Goal: Task Accomplishment & Management: Use online tool/utility

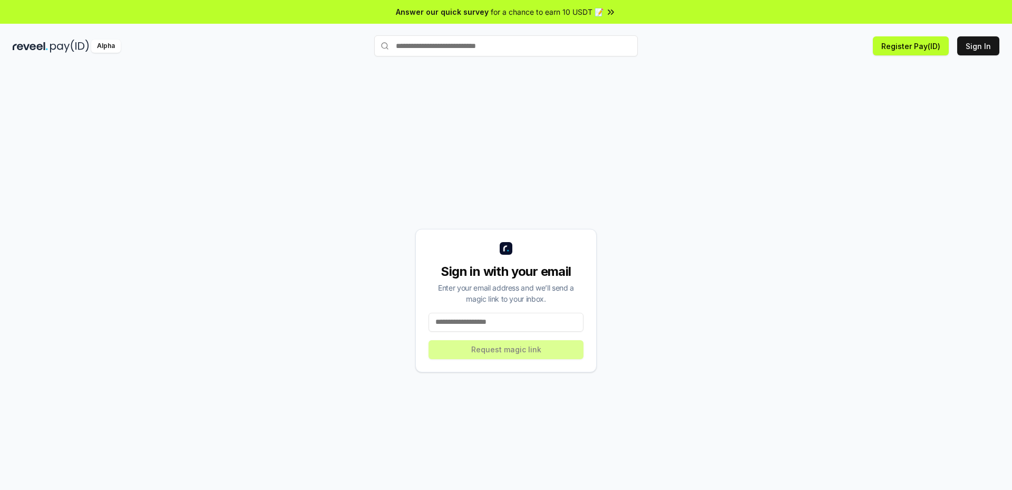
click at [502, 322] on input at bounding box center [506, 322] width 155 height 19
type input "*"
type input "**********"
click at [494, 347] on button "Request magic link" at bounding box center [506, 349] width 155 height 19
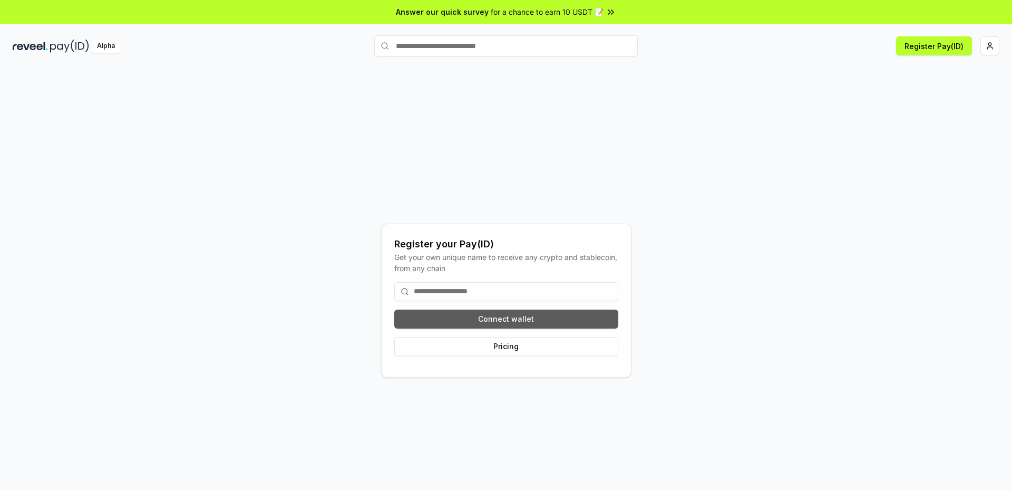
click at [524, 319] on button "Connect wallet" at bounding box center [506, 319] width 224 height 19
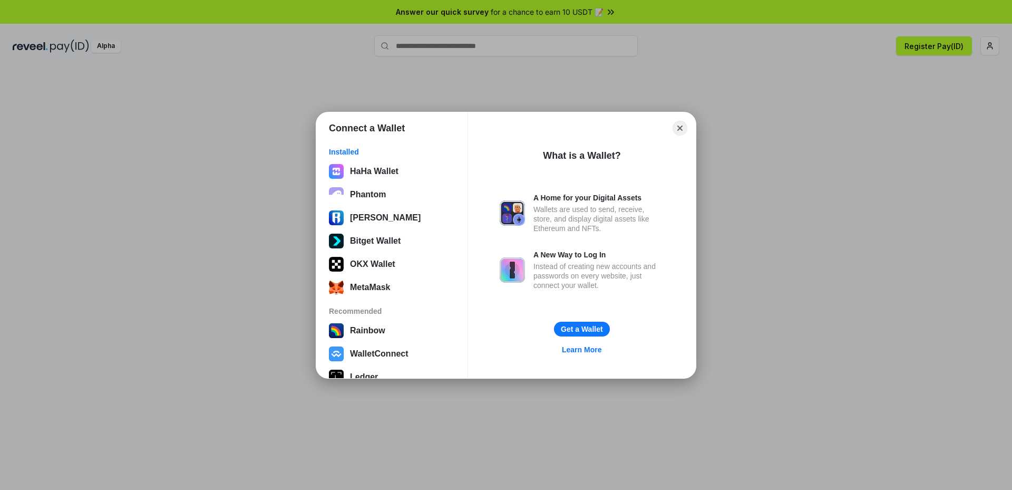
scroll to position [89, 0]
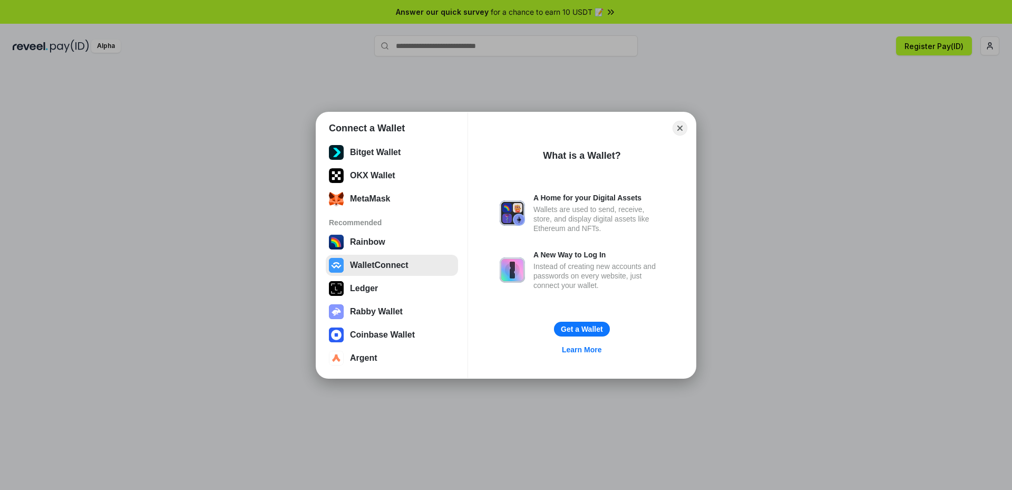
click at [392, 270] on button "WalletConnect" at bounding box center [392, 265] width 132 height 21
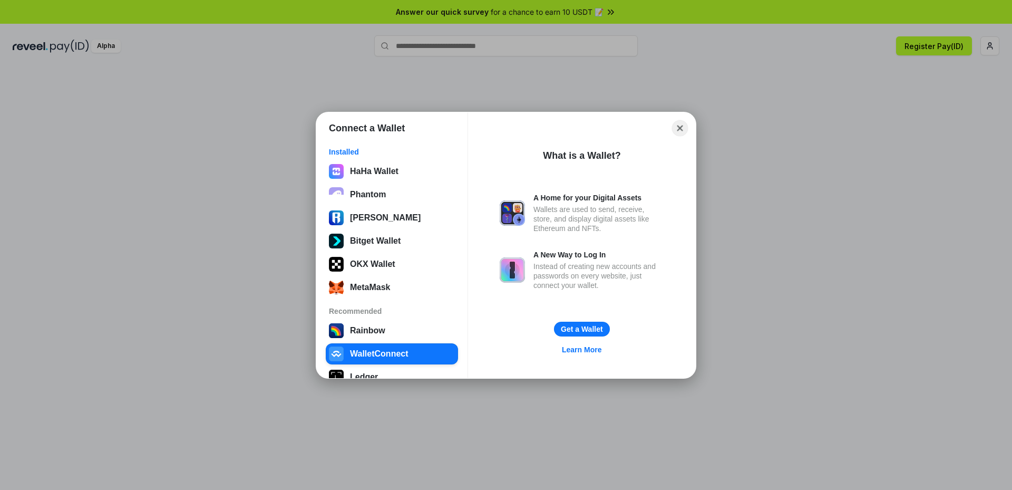
click at [682, 127] on button "Close" at bounding box center [680, 128] width 16 height 16
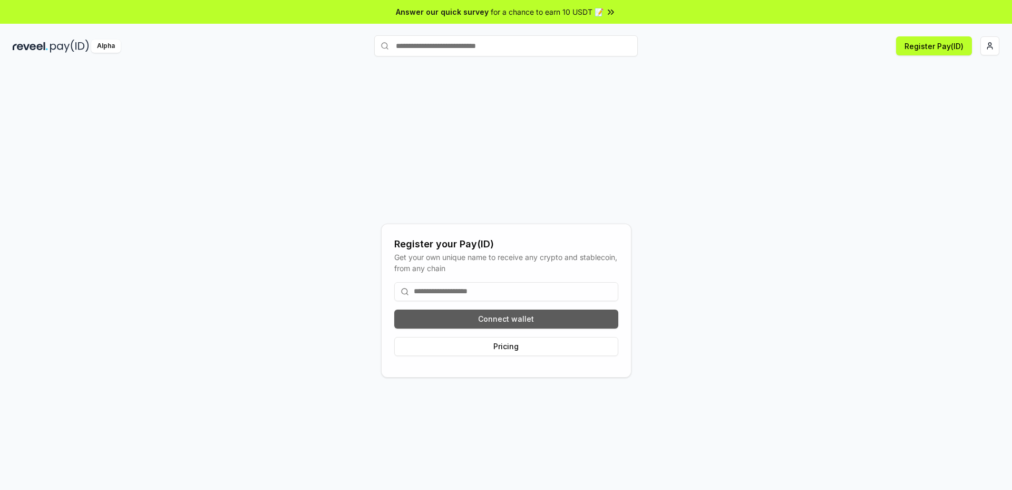
click at [523, 318] on button "Connect wallet" at bounding box center [506, 319] width 224 height 19
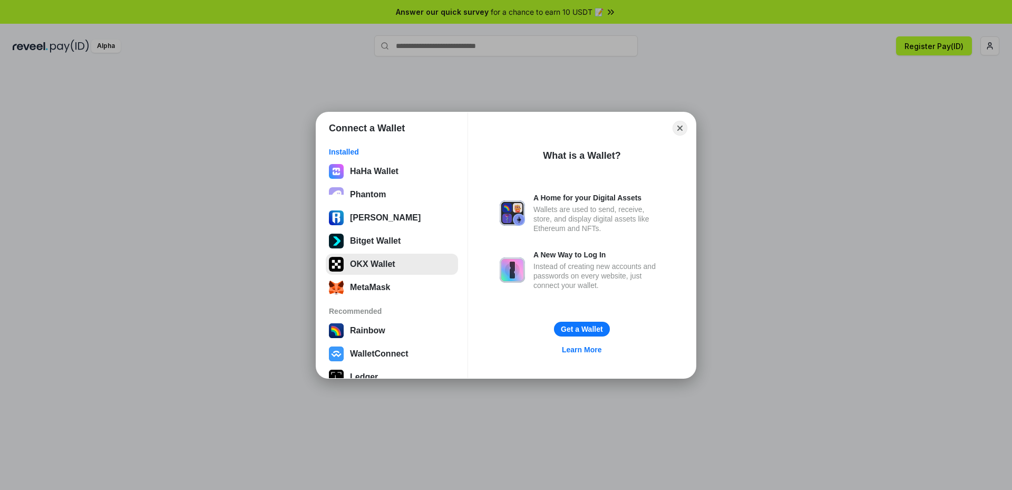
click at [393, 264] on button "OKX Wallet" at bounding box center [392, 264] width 132 height 21
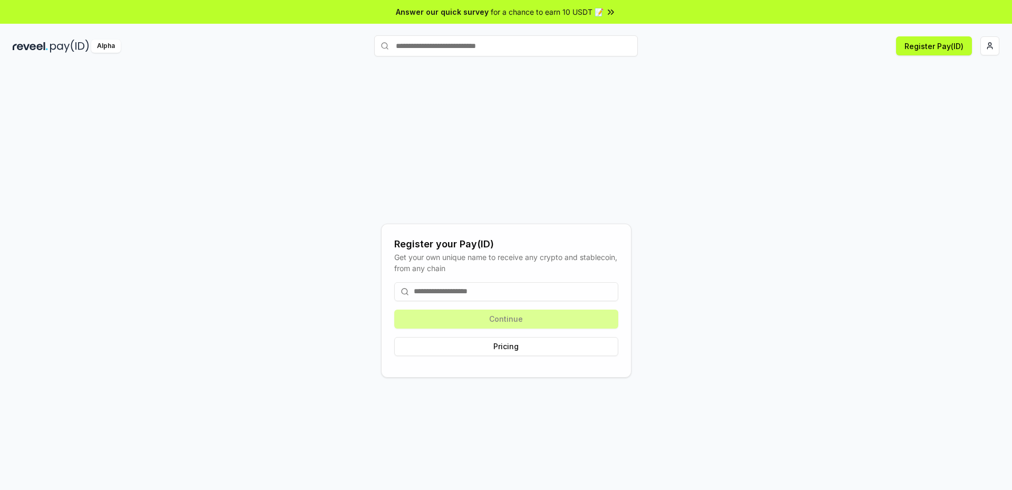
click at [483, 292] on input at bounding box center [506, 291] width 224 height 19
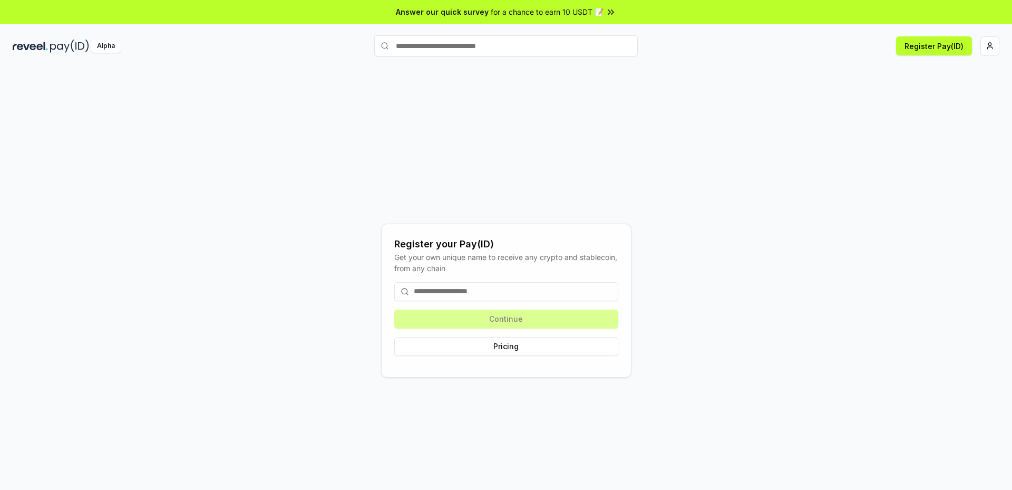
click at [569, 14] on span "for a chance to earn 10 USDT 📝" at bounding box center [547, 11] width 113 height 11
click at [472, 294] on input at bounding box center [506, 291] width 224 height 19
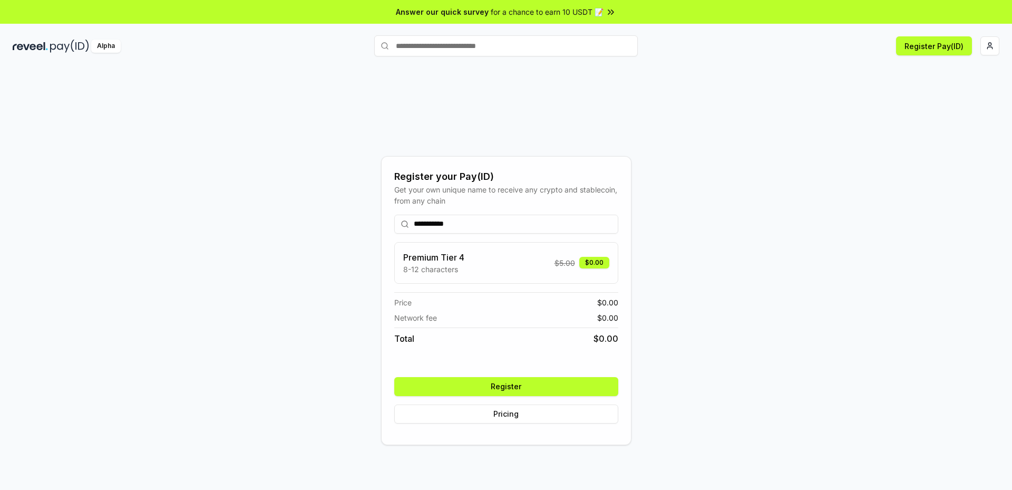
type input "**********"
click at [504, 385] on button "Register" at bounding box center [506, 386] width 224 height 19
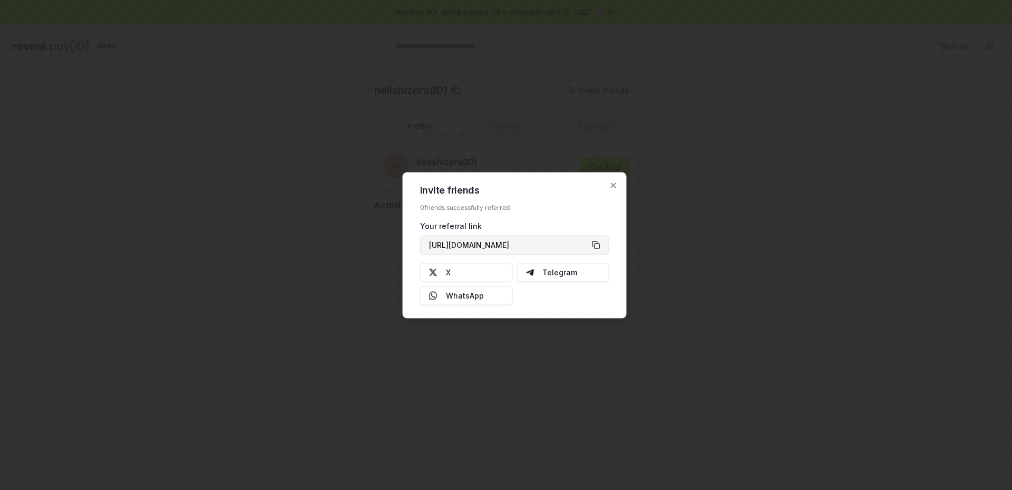
click at [597, 244] on button "[URL][DOMAIN_NAME]" at bounding box center [514, 244] width 189 height 19
type button "[URL][DOMAIN_NAME]"
click at [615, 186] on icon "button" at bounding box center [614, 185] width 8 height 8
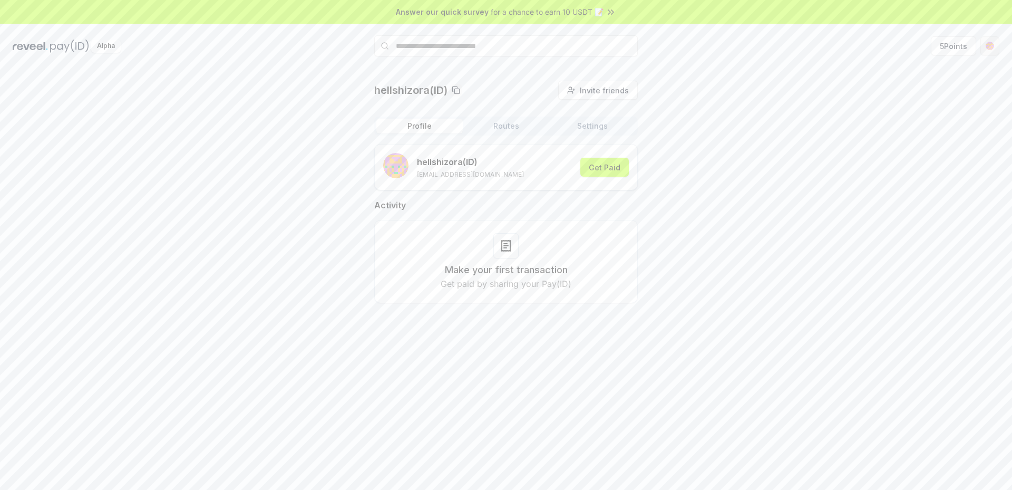
click at [991, 47] on html "Answer our quick survey for a chance to earn 10 USDT 📝 Alpha 5 Points hellshizo…" at bounding box center [506, 245] width 1012 height 490
click at [807, 75] on html "Answer our quick survey for a chance to earn 10 USDT 📝 Alpha 5 Points hellshizo…" at bounding box center [506, 245] width 1012 height 490
drag, startPoint x: 936, startPoint y: 0, endPoint x: 706, endPoint y: 128, distance: 263.2
click at [719, 128] on div "hellshizora(ID) Invite friends Invite Profile Routes Settings hellshizora (ID) …" at bounding box center [506, 200] width 987 height 239
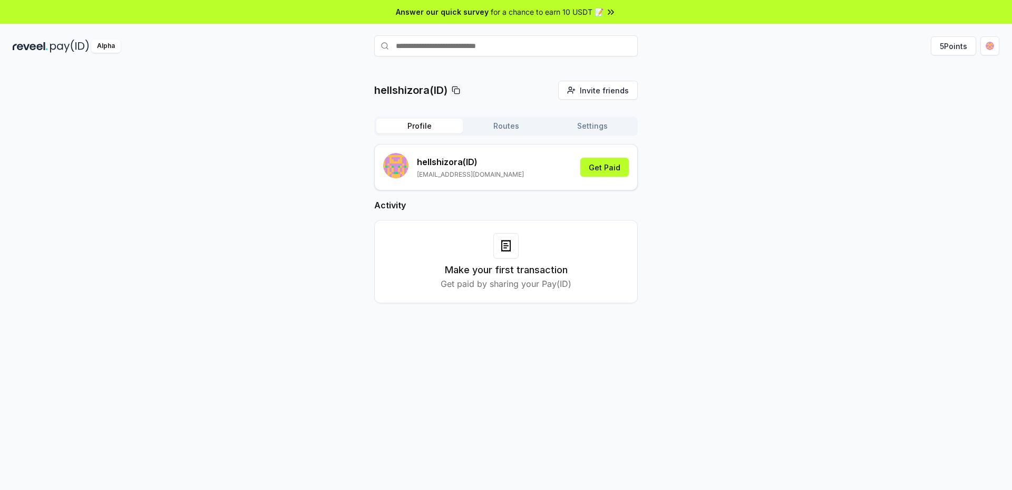
click at [781, 120] on div "hellshizora(ID) Invite friends Invite Profile Routes Settings hellshizora (ID) …" at bounding box center [506, 200] width 987 height 239
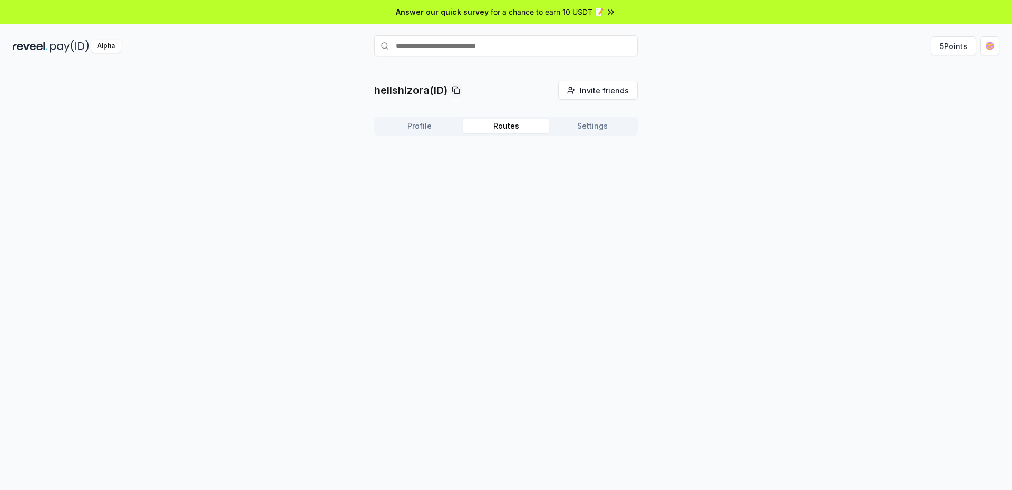
click at [509, 125] on button "Routes" at bounding box center [506, 126] width 86 height 15
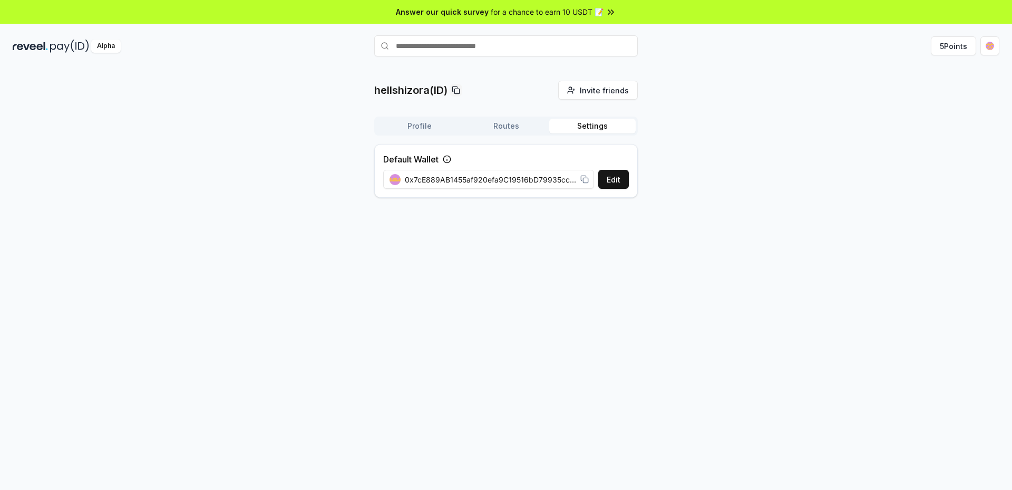
click at [574, 125] on button "Settings" at bounding box center [592, 126] width 86 height 15
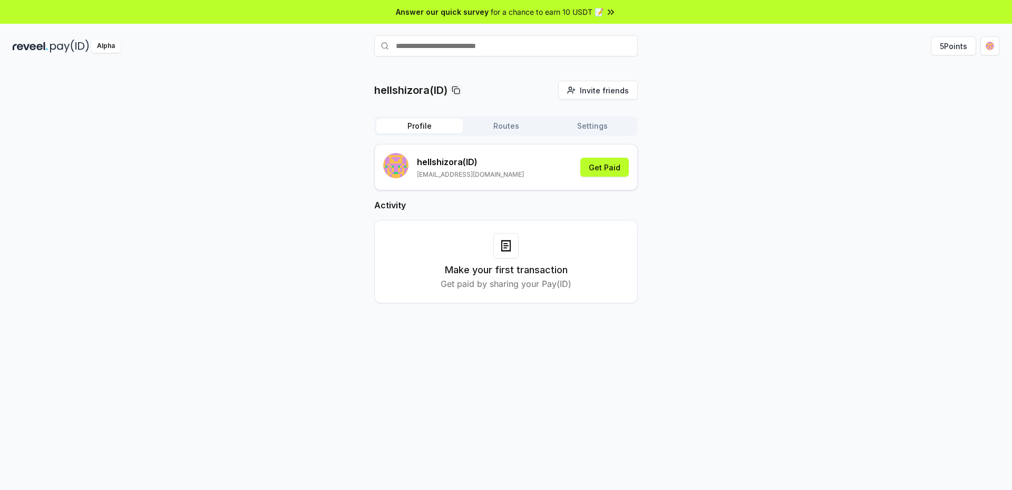
click at [394, 126] on button "Profile" at bounding box center [419, 126] width 86 height 15
click at [612, 90] on span "Invite friends" at bounding box center [604, 90] width 49 height 11
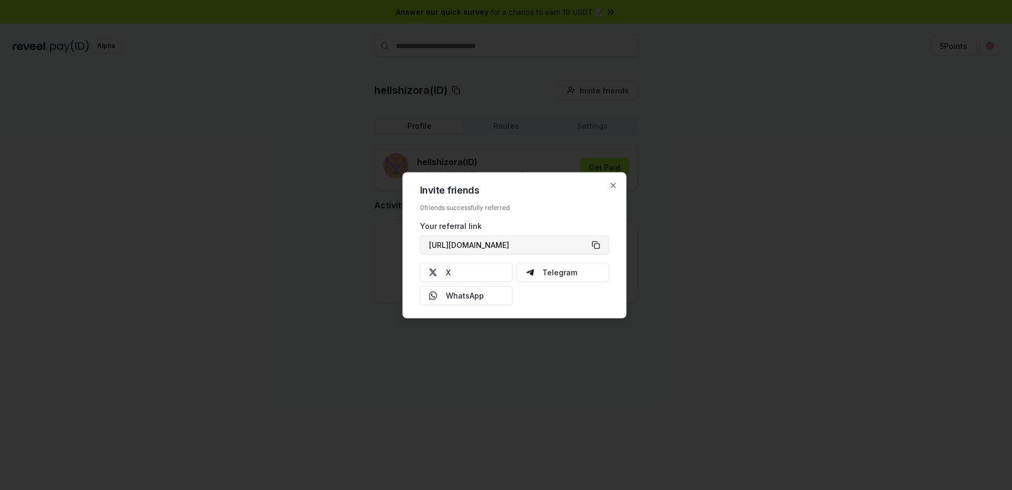
click at [593, 244] on button "https://reveel.id/refer/hellshizora" at bounding box center [514, 244] width 189 height 19
type button "https://reveel.id/refer/hellshizora"
click at [615, 186] on icon "button" at bounding box center [614, 185] width 8 height 8
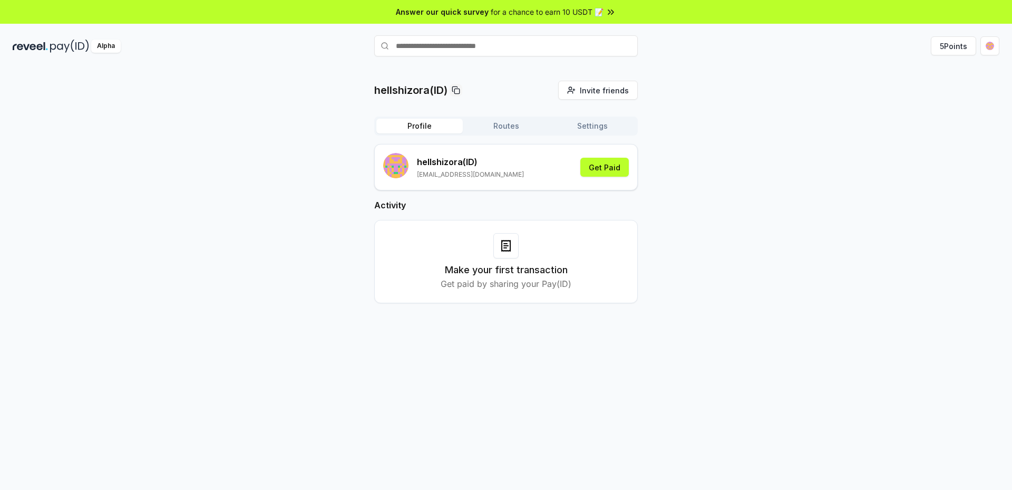
click at [538, 129] on button "Routes" at bounding box center [506, 126] width 86 height 15
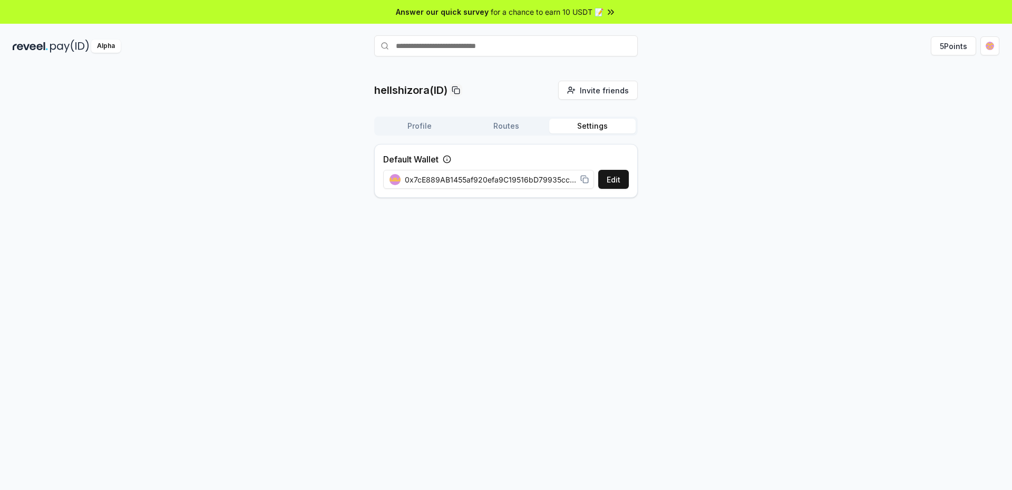
click at [579, 128] on button "Settings" at bounding box center [592, 126] width 86 height 15
click at [508, 127] on button "Routes" at bounding box center [506, 126] width 86 height 15
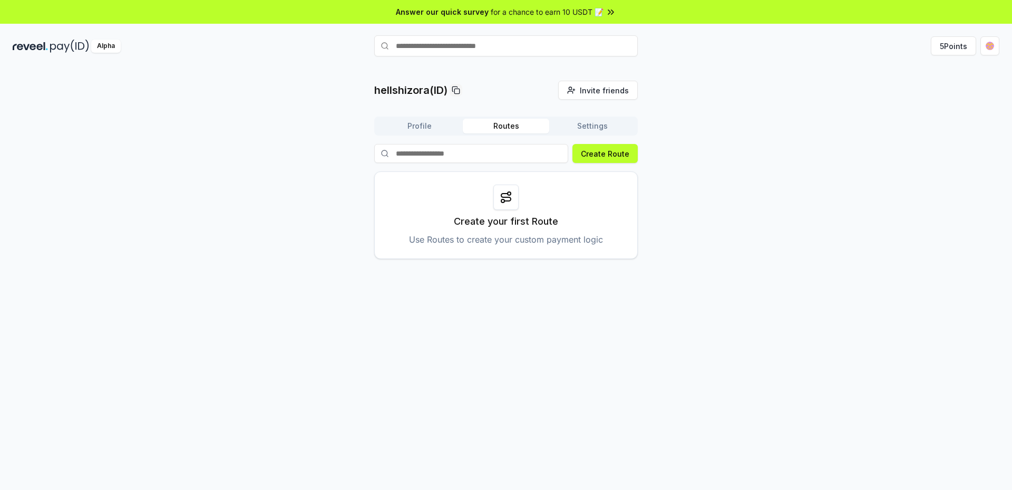
click at [499, 198] on div at bounding box center [506, 197] width 25 height 25
click at [500, 226] on p "Create your first Route" at bounding box center [506, 221] width 104 height 15
click at [514, 243] on p "Use Routes to create your custom payment logic" at bounding box center [506, 239] width 194 height 13
drag, startPoint x: 497, startPoint y: 242, endPoint x: 585, endPoint y: 190, distance: 102.1
click at [521, 235] on p "Use Routes to create your custom payment logic" at bounding box center [506, 239] width 194 height 13
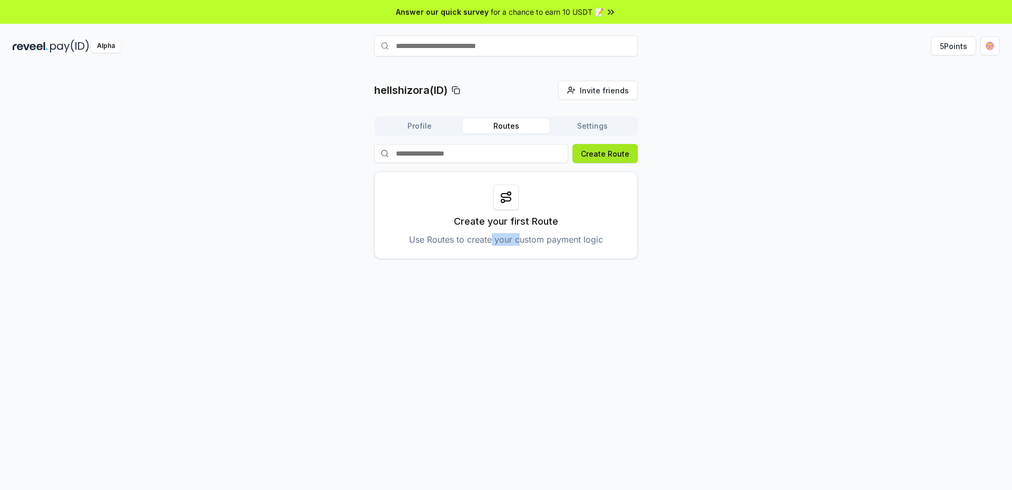
click at [588, 159] on button "Create Route" at bounding box center [605, 153] width 65 height 19
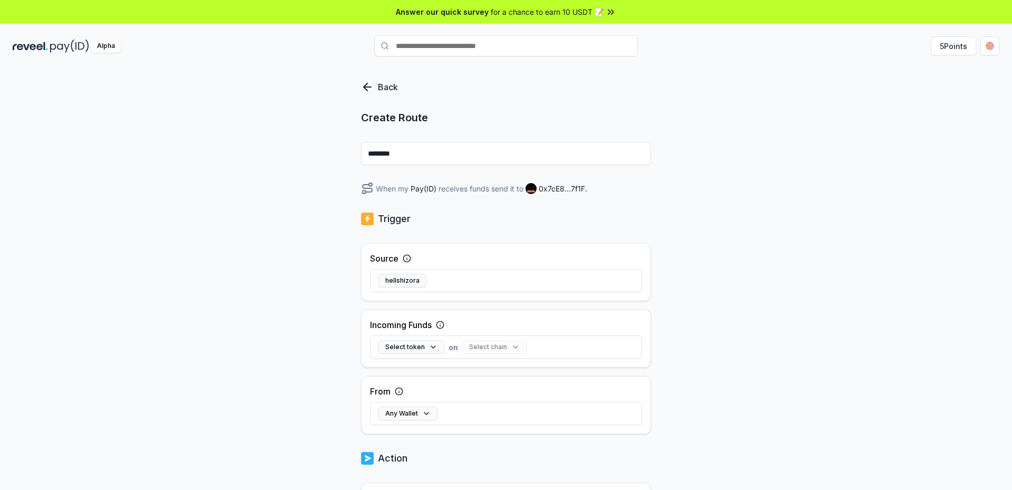
scroll to position [105, 0]
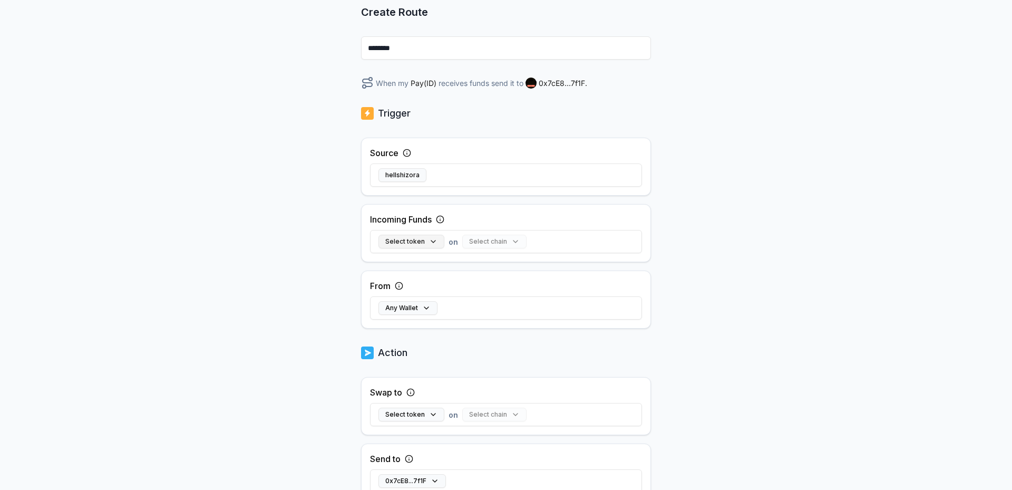
click at [415, 247] on button "Select token" at bounding box center [412, 242] width 66 height 14
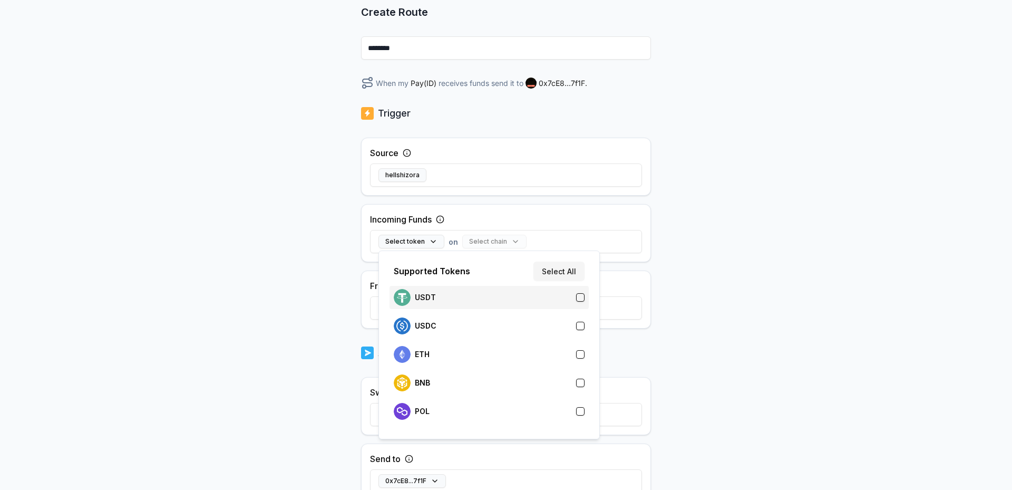
click at [465, 297] on div "USDT" at bounding box center [489, 297] width 191 height 17
click at [775, 278] on div "Back Create Route ******** When my Pay(ID) receives USDT on send it to 0x7cE8..…" at bounding box center [506, 184] width 1012 height 460
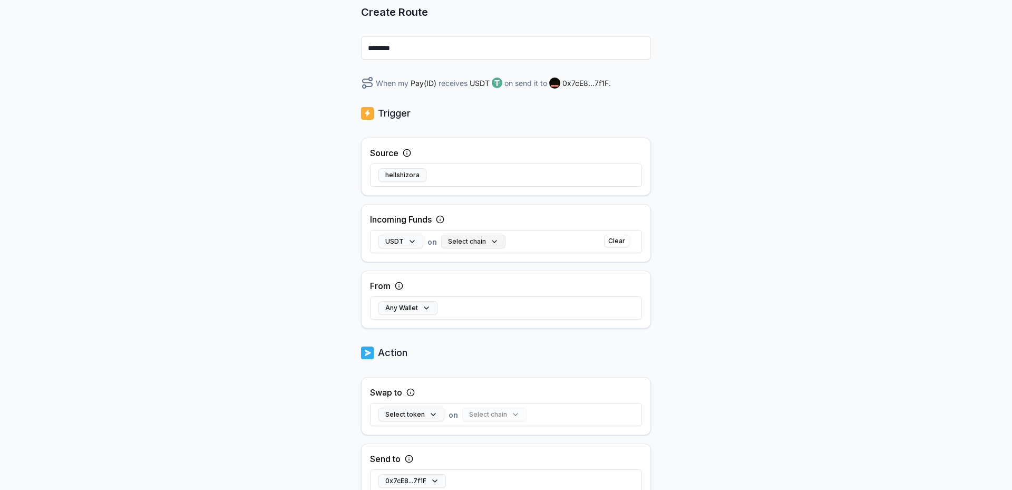
click at [473, 245] on button "Select chain" at bounding box center [473, 242] width 64 height 14
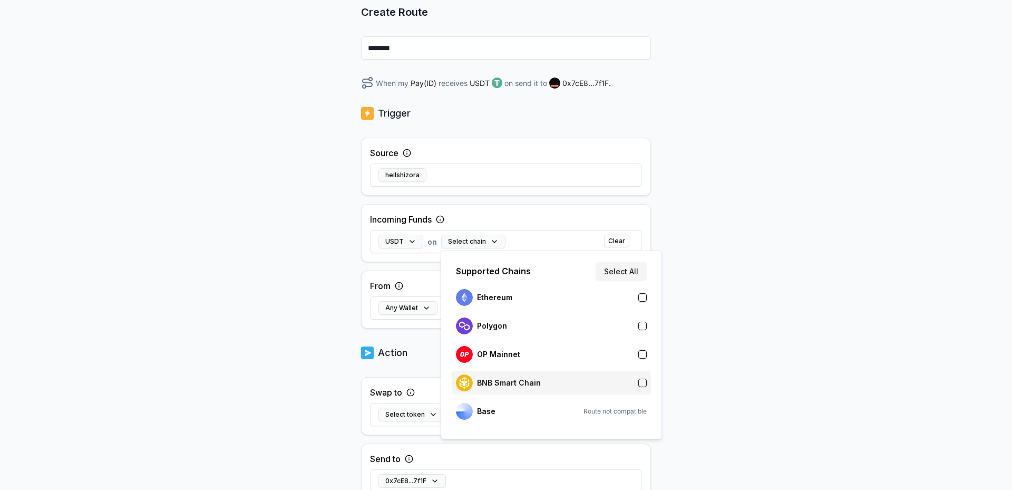
click at [584, 384] on div "BNB Smart Chain" at bounding box center [551, 382] width 191 height 17
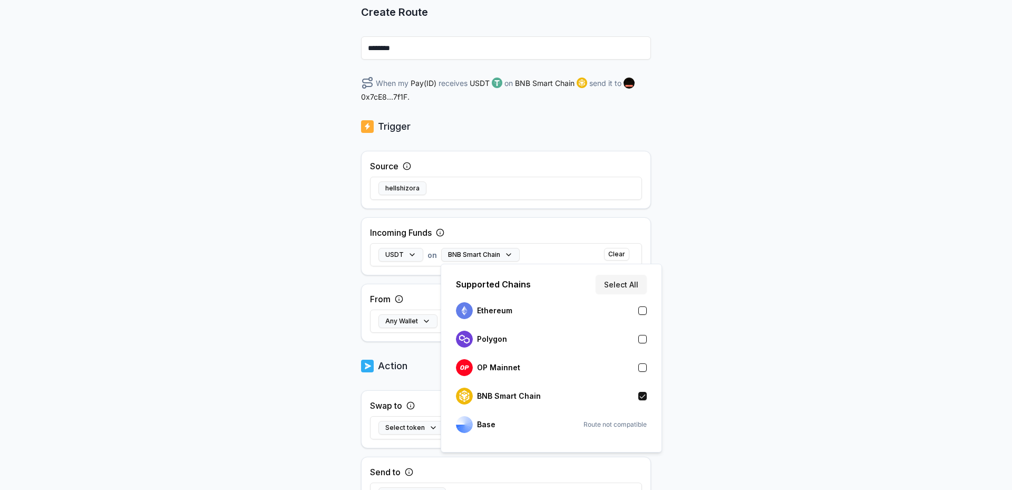
click at [757, 334] on div "Back Create Route ******** When my Pay(ID) receives USDT on BNB Smart Chain sen…" at bounding box center [506, 184] width 1012 height 460
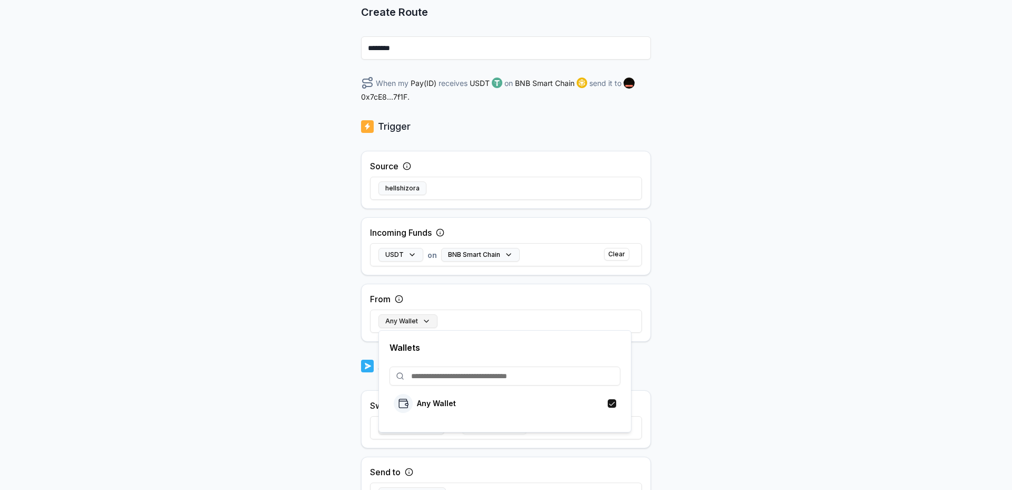
click at [404, 324] on button "Any Wallet" at bounding box center [408, 321] width 59 height 14
click at [437, 405] on p "Any Wallet" at bounding box center [436, 403] width 39 height 8
click at [469, 373] on input at bounding box center [505, 375] width 231 height 19
click at [448, 371] on input at bounding box center [505, 375] width 231 height 19
paste input "**********"
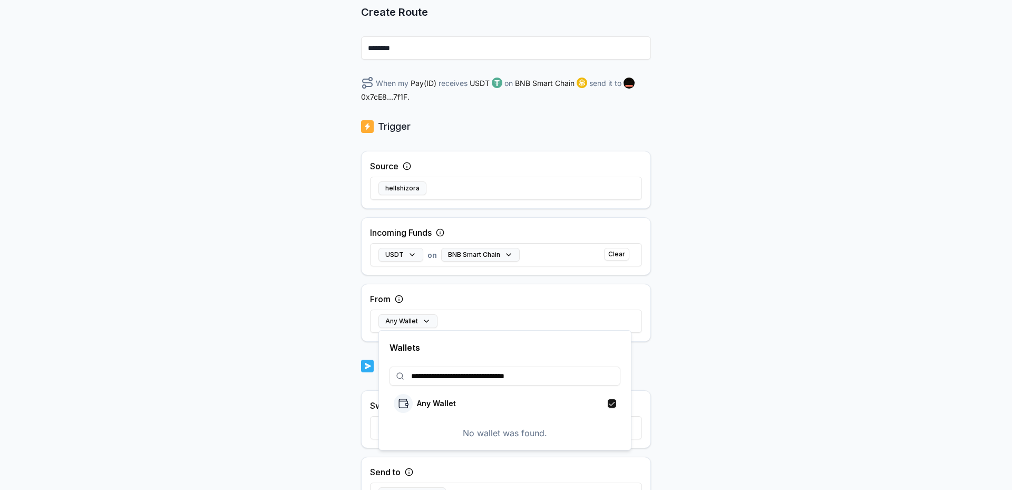
click at [457, 378] on input "**********" at bounding box center [505, 375] width 231 height 19
paste input "*******"
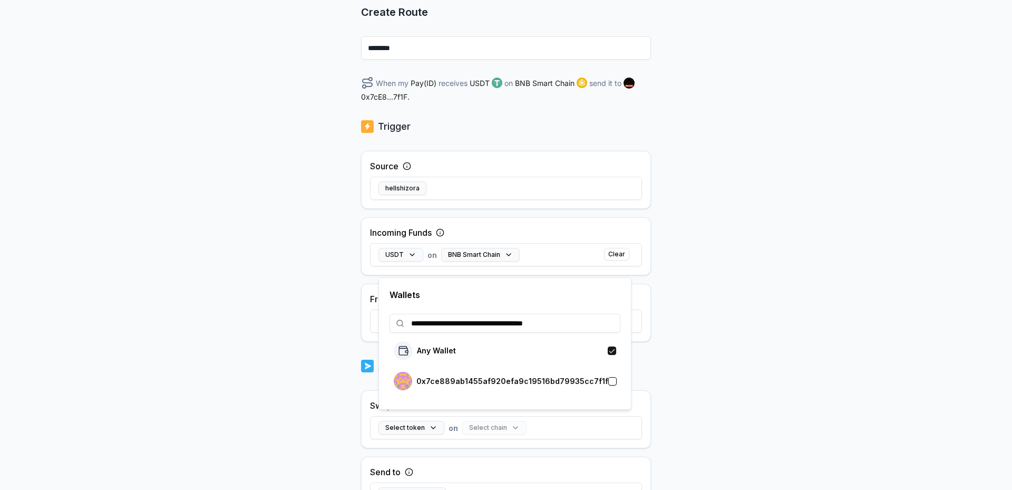
scroll to position [203, 0]
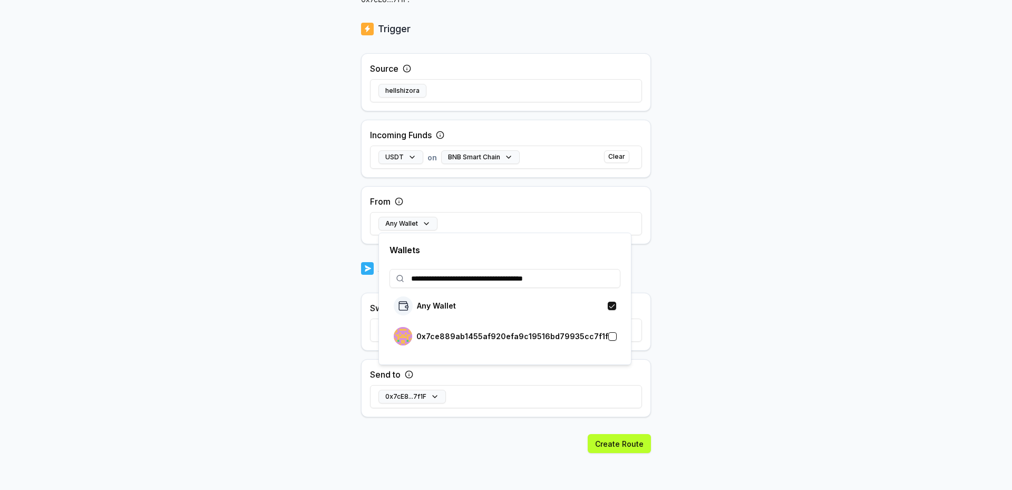
type input "**********"
click at [549, 341] on div "0x7ce889ab1455af920efa9c19516bd79935cc7f1f" at bounding box center [501, 336] width 215 height 18
click at [785, 338] on body "**********" at bounding box center [506, 245] width 1012 height 490
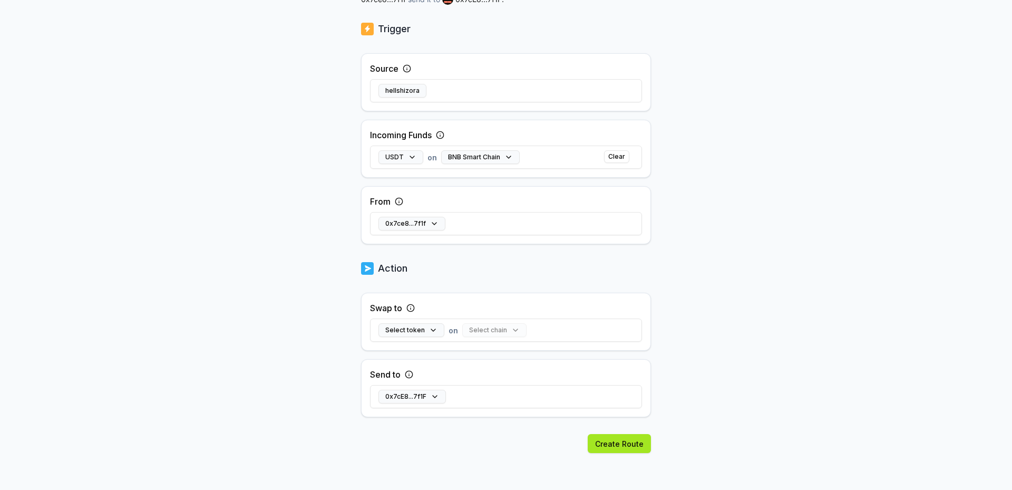
click at [625, 435] on button "Create Route" at bounding box center [619, 443] width 63 height 19
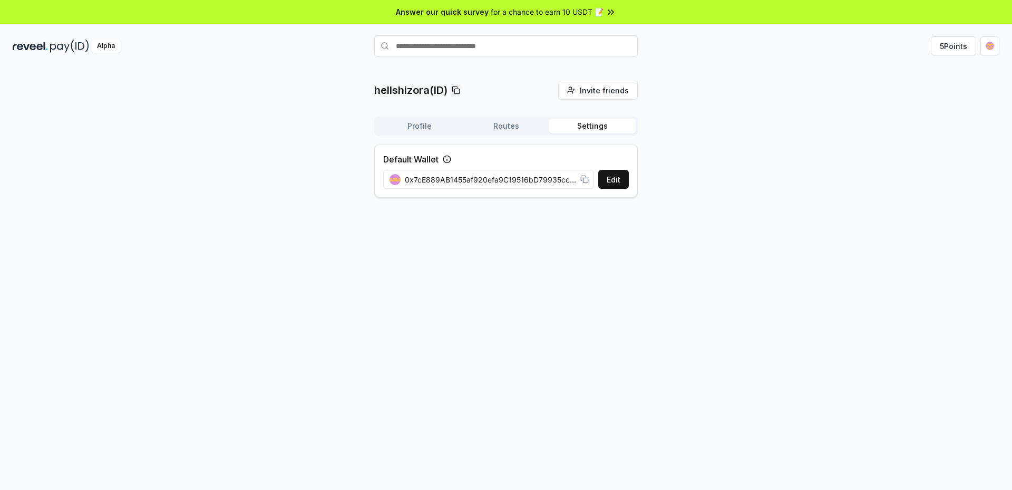
click at [582, 120] on button "Settings" at bounding box center [592, 126] width 86 height 15
click at [404, 128] on button "Profile" at bounding box center [419, 126] width 86 height 15
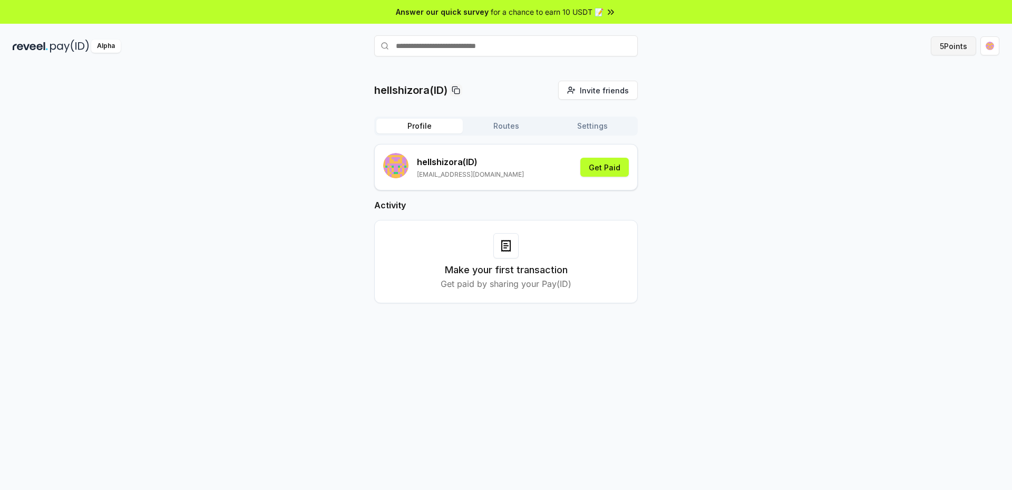
click at [945, 50] on button "5 Points" at bounding box center [953, 45] width 45 height 19
